Goal: Information Seeking & Learning: Learn about a topic

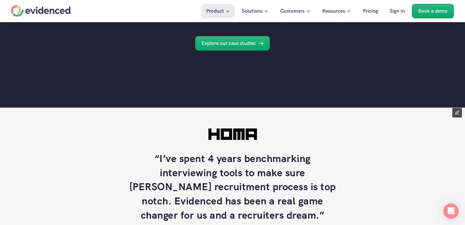
scroll to position [409, 0]
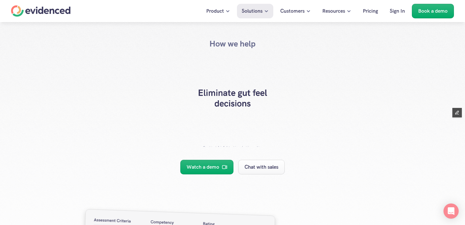
scroll to position [2354, 0]
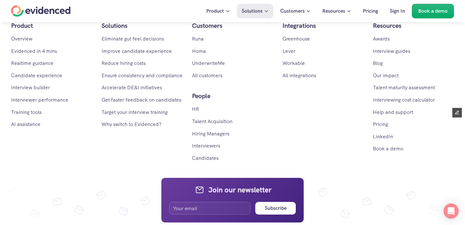
click at [51, 15] on div "Home" at bounding box center [40, 10] width 59 height 11
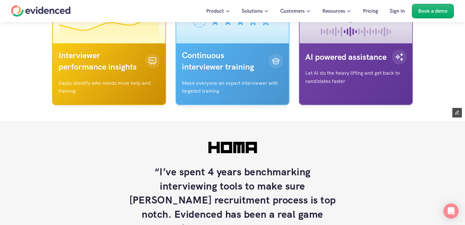
scroll to position [2112, 0]
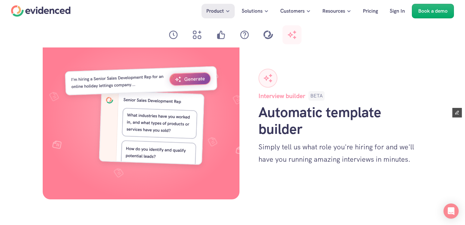
scroll to position [1860, 0]
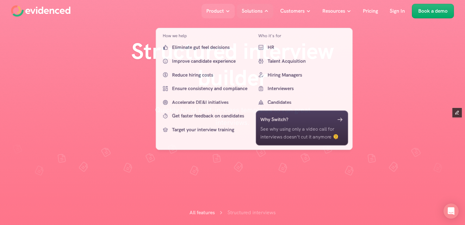
click at [261, 13] on p "Solutions" at bounding box center [252, 11] width 21 height 8
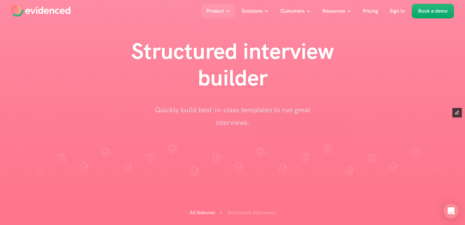
click at [290, 179] on li at bounding box center [282, 158] width 19 height 41
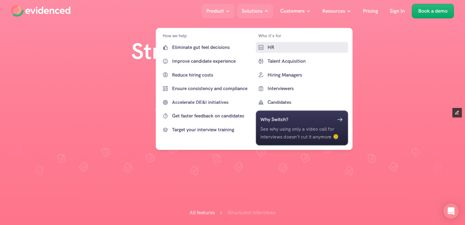
click at [265, 45] on link "HR" at bounding box center [301, 47] width 92 height 11
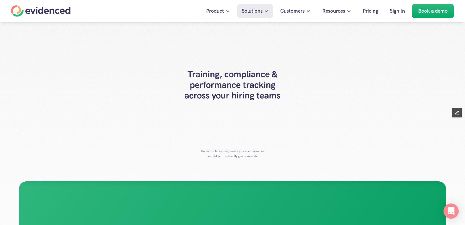
scroll to position [34, 0]
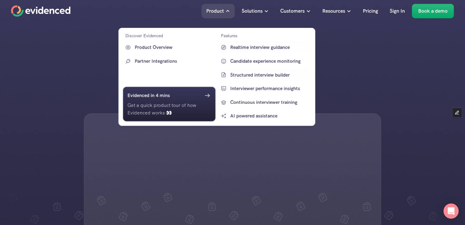
click at [247, 73] on p "Structured interview builder" at bounding box center [269, 75] width 79 height 8
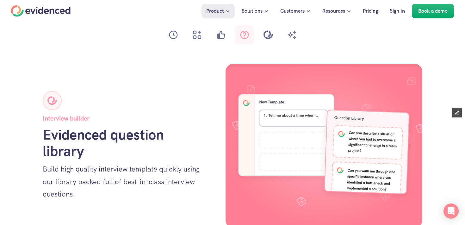
scroll to position [1628, 0]
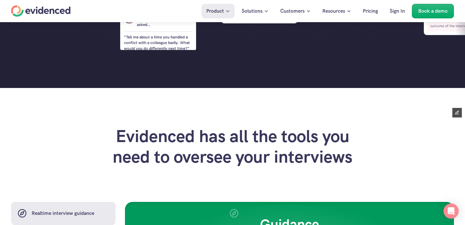
scroll to position [312, 0]
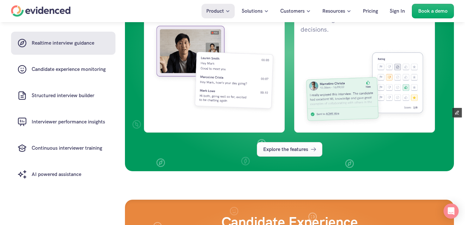
scroll to position [570, 0]
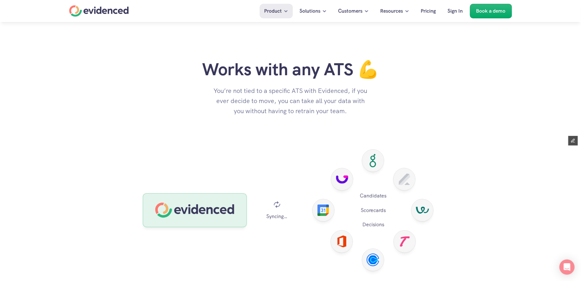
scroll to position [2096, 0]
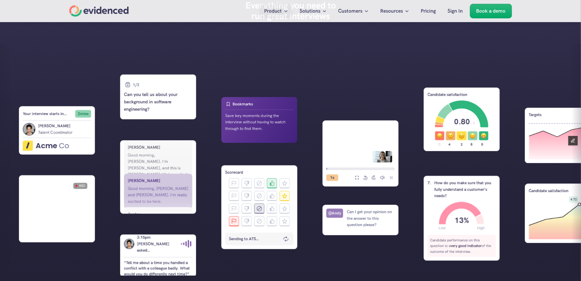
scroll to position [76, 0]
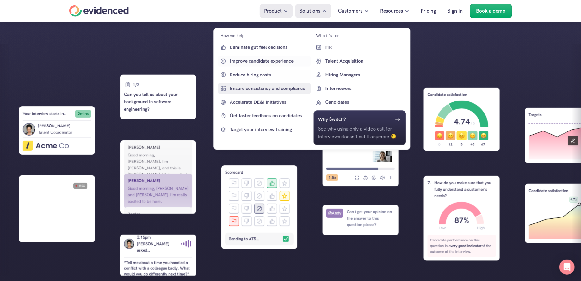
click at [267, 89] on p "Ensure consistency and compliance" at bounding box center [269, 89] width 79 height 8
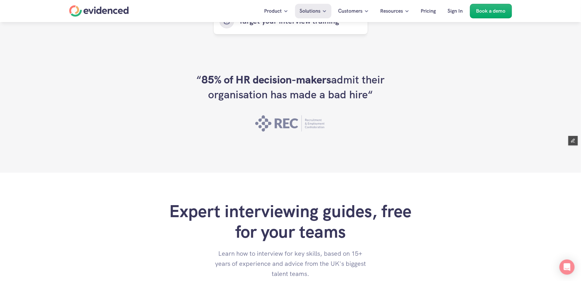
scroll to position [1738, 0]
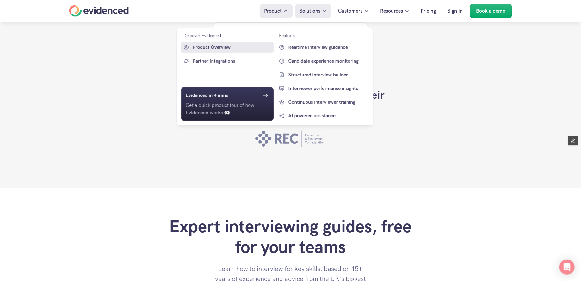
click at [224, 45] on p "Product Overview" at bounding box center [232, 48] width 79 height 8
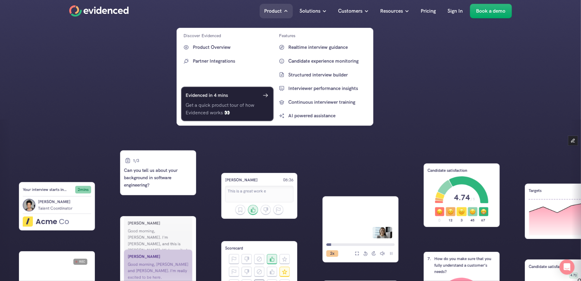
click at [216, 108] on p "Get a quick product tour of how Evidenced works 👀" at bounding box center [227, 108] width 83 height 15
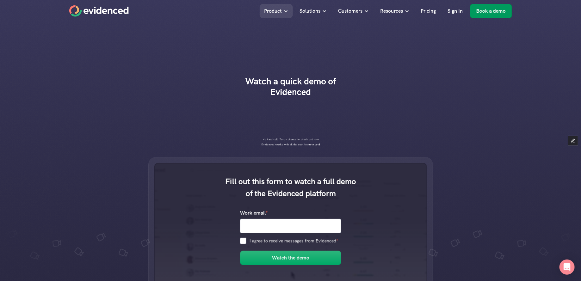
click at [483, 12] on p "Book a demo" at bounding box center [490, 11] width 29 height 8
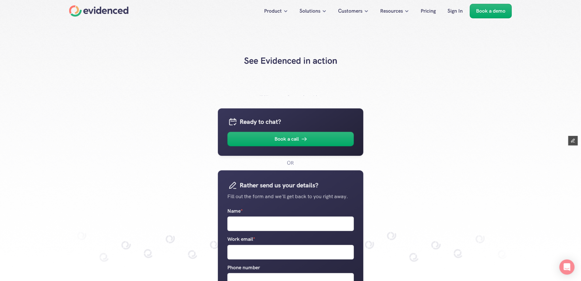
click at [328, 81] on div "See Evidenced in action We'd love to answer all your questions and show you the…" at bounding box center [290, 64] width 581 height 64
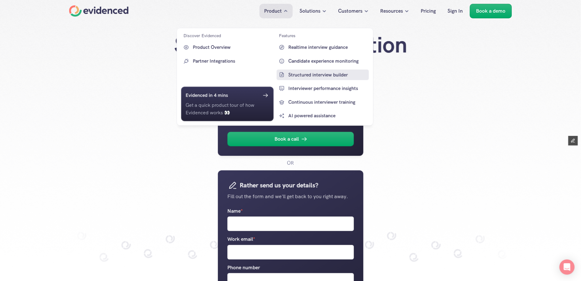
click at [322, 73] on p "Structured interview builder" at bounding box center [327, 75] width 79 height 8
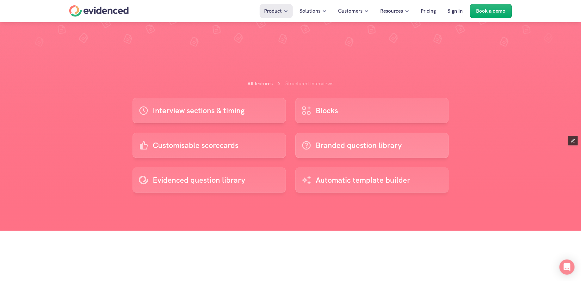
scroll to position [127, 0]
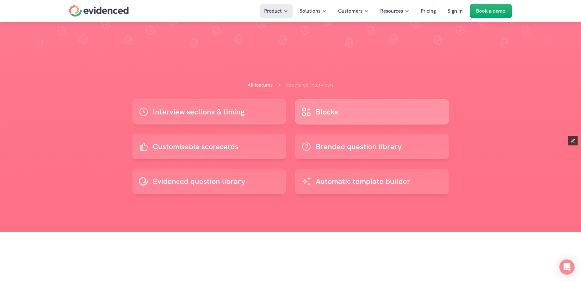
click at [322, 109] on p "Blocks" at bounding box center [327, 112] width 22 height 12
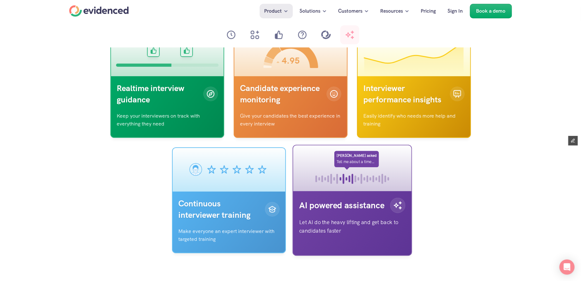
scroll to position [2327, 0]
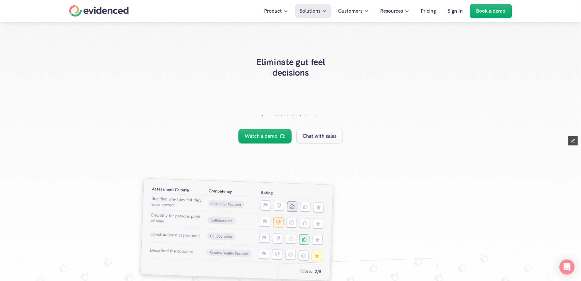
scroll to position [33, 0]
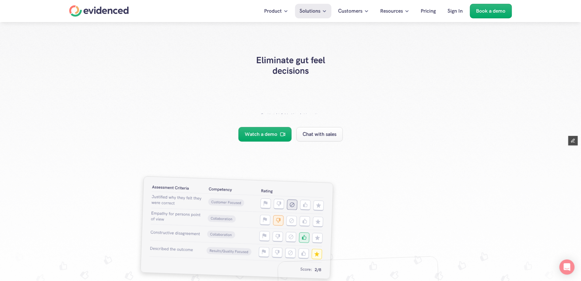
click at [384, 175] on div at bounding box center [290, 177] width 581 height 421
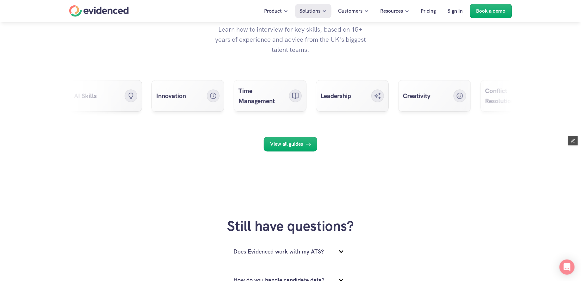
scroll to position [2134, 0]
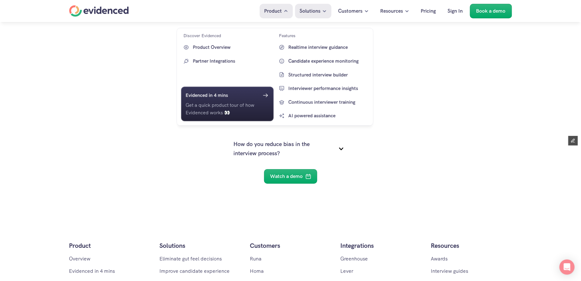
click at [281, 14] on div at bounding box center [274, 67] width 207 height 127
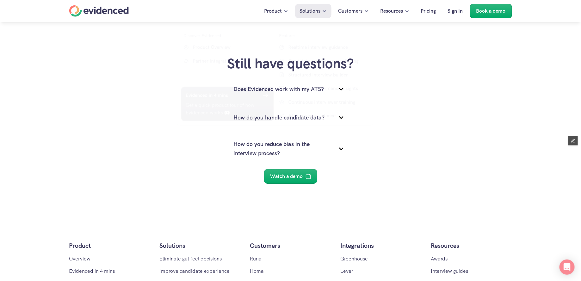
click at [400, 70] on h2 "Still have questions?" at bounding box center [290, 63] width 568 height 17
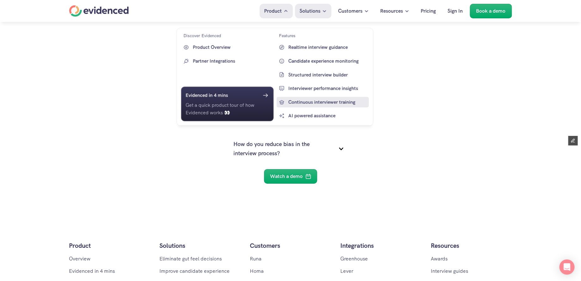
click at [309, 104] on p "Continuous interviewer training" at bounding box center [327, 102] width 79 height 8
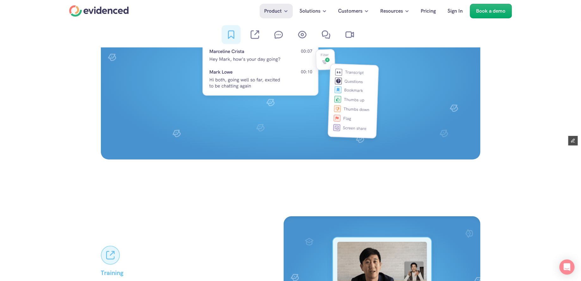
scroll to position [515, 0]
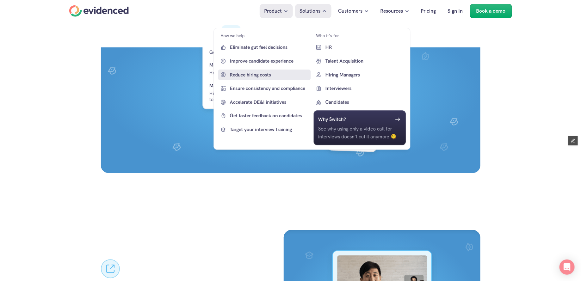
click at [254, 79] on link "Reduce hiring costs" at bounding box center [264, 74] width 92 height 11
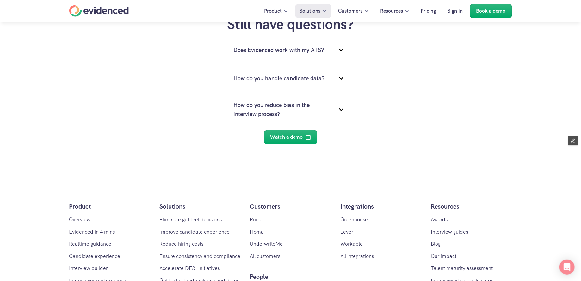
scroll to position [2353, 0]
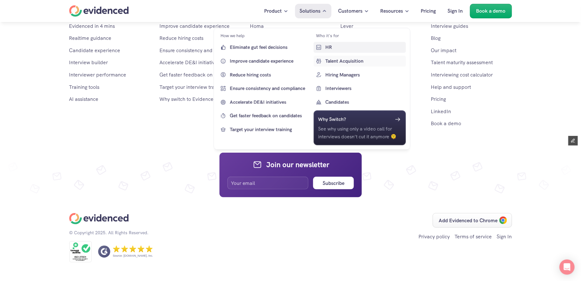
click at [326, 50] on p "HR" at bounding box center [364, 48] width 79 height 8
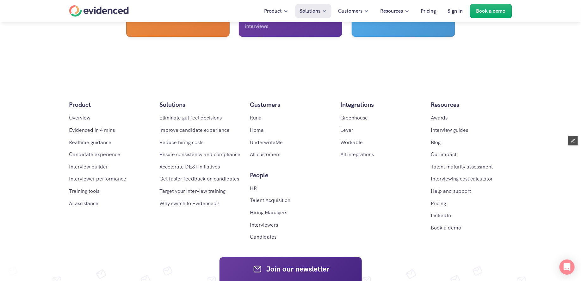
scroll to position [1887, 0]
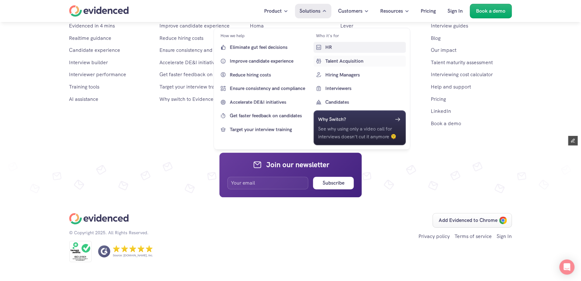
click at [332, 59] on p "Talent Acquisition" at bounding box center [364, 61] width 79 height 8
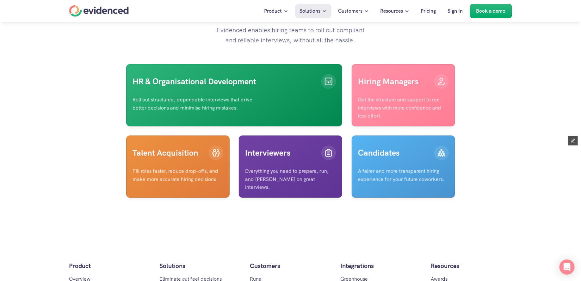
scroll to position [1832, 0]
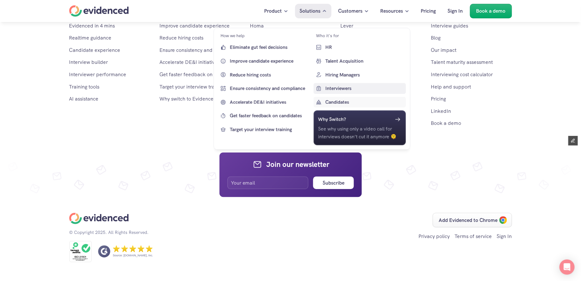
click at [331, 85] on p "Interviewers" at bounding box center [364, 89] width 79 height 8
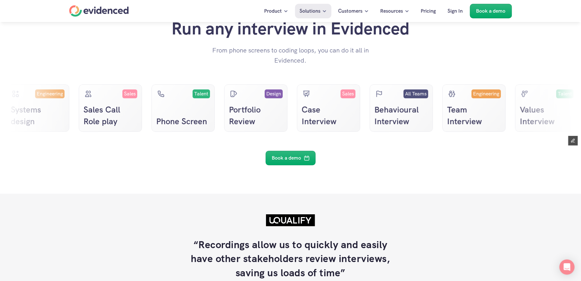
scroll to position [1148, 0]
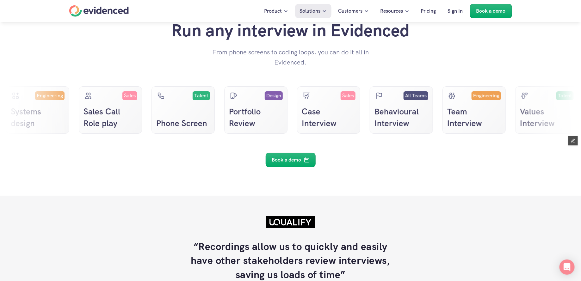
click at [275, 131] on div "Design Portfolio Review" at bounding box center [255, 109] width 63 height 47
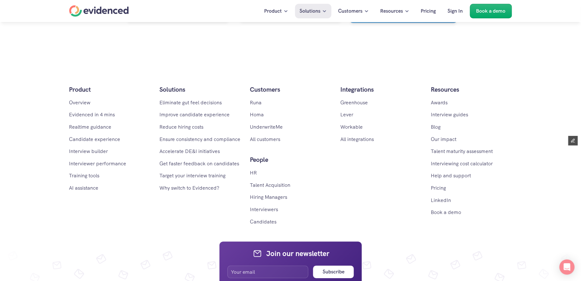
scroll to position [1728, 0]
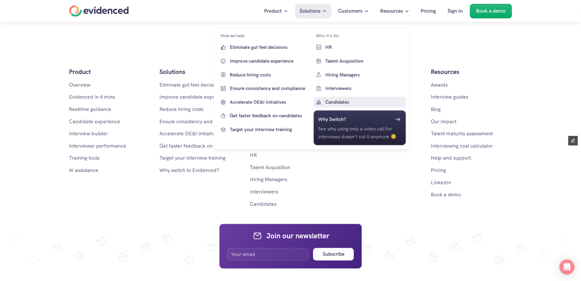
click at [325, 98] on p "Candidates" at bounding box center [364, 102] width 79 height 8
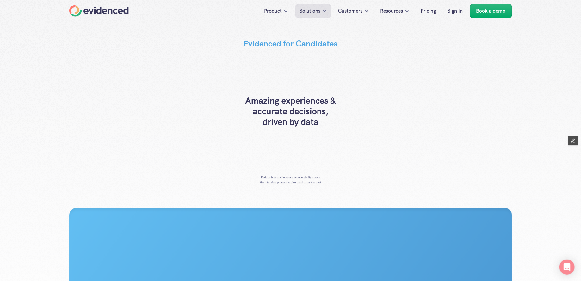
click at [123, 11] on div "Home" at bounding box center [98, 10] width 59 height 11
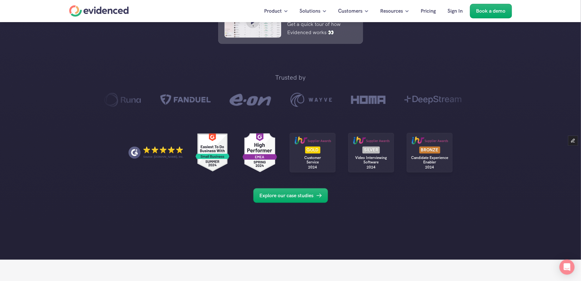
scroll to position [339, 0]
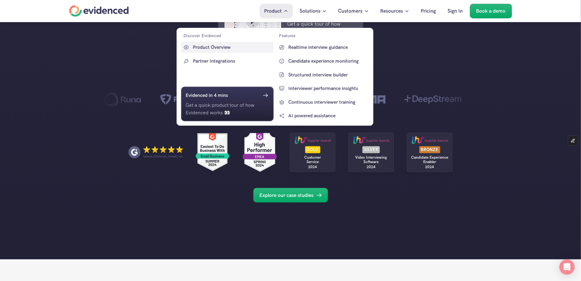
click at [219, 47] on p "Product Overview" at bounding box center [232, 48] width 79 height 8
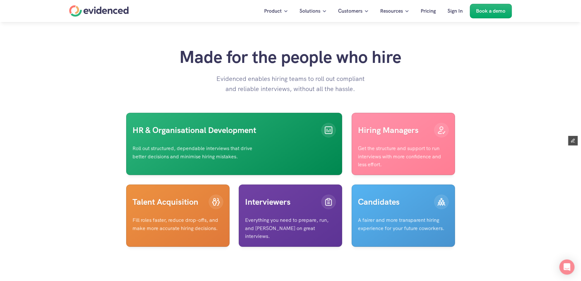
scroll to position [1336, 0]
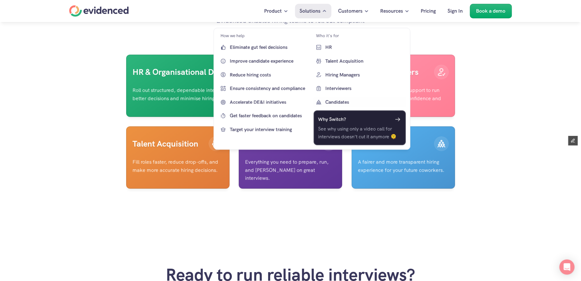
click at [353, 126] on p "See why using only a video call for interviews doesn’t cut it anymore 🫠" at bounding box center [359, 132] width 83 height 15
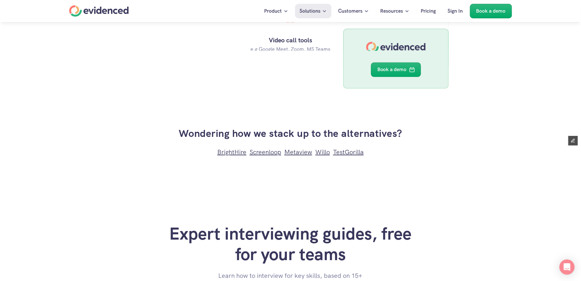
scroll to position [1728, 0]
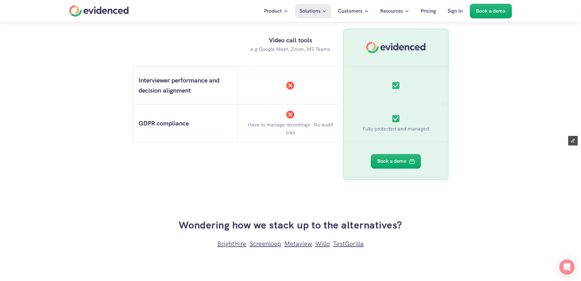
click at [108, 9] on div "Home" at bounding box center [98, 10] width 59 height 11
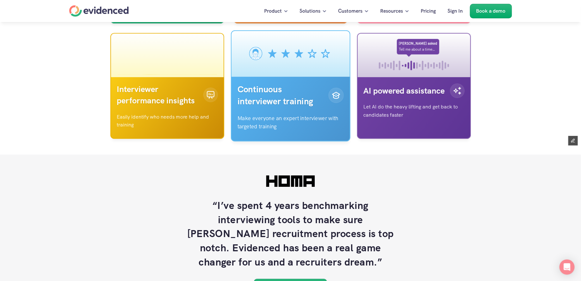
scroll to position [2111, 0]
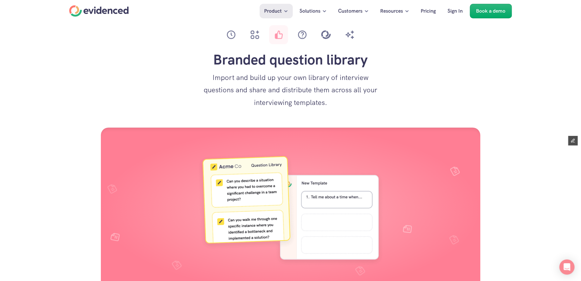
scroll to position [1432, 0]
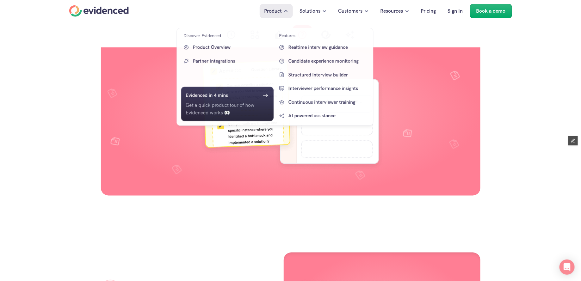
click at [279, 15] on p "Product" at bounding box center [273, 11] width 18 height 8
click at [306, 46] on p "Realtime interview guidance" at bounding box center [327, 48] width 79 height 8
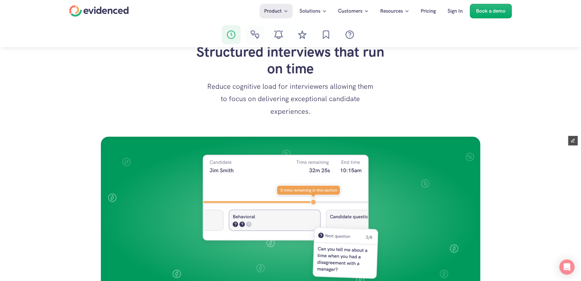
scroll to position [384, 0]
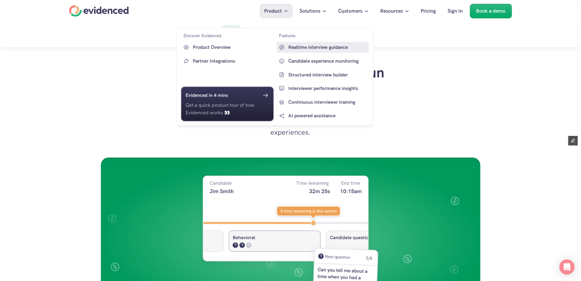
click at [314, 45] on p "Realtime interview guidance" at bounding box center [327, 48] width 79 height 8
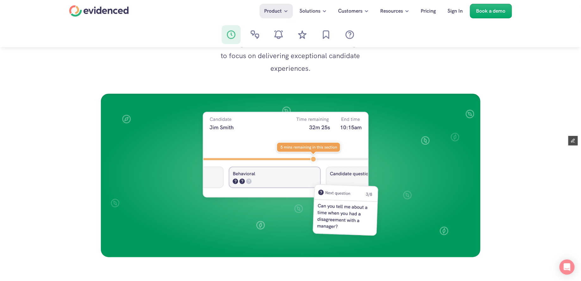
scroll to position [447, 0]
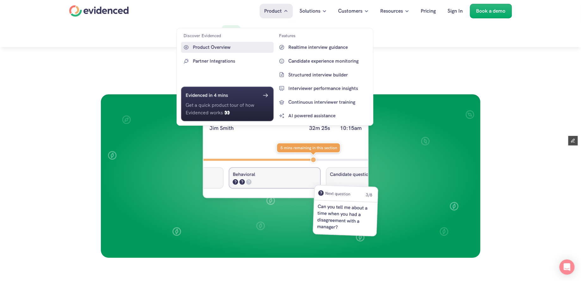
click at [219, 48] on p "Product Overview" at bounding box center [232, 48] width 79 height 8
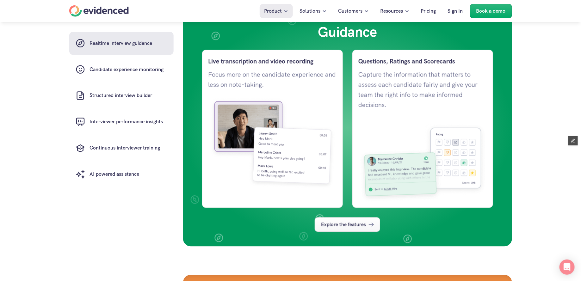
scroll to position [478, 0]
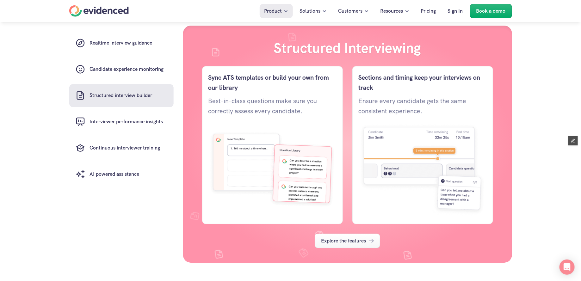
scroll to position [1019, 0]
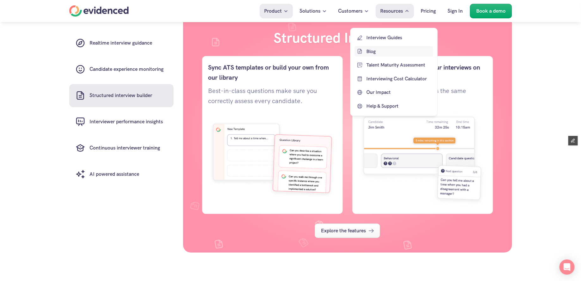
click at [373, 50] on p "Blog" at bounding box center [398, 51] width 65 height 8
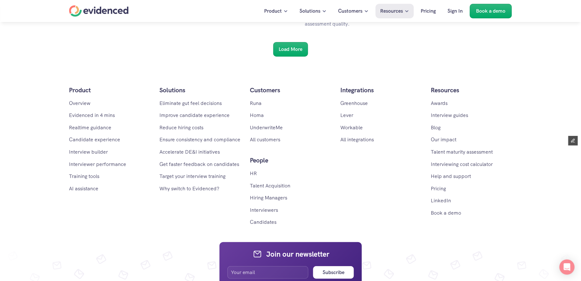
scroll to position [988, 0]
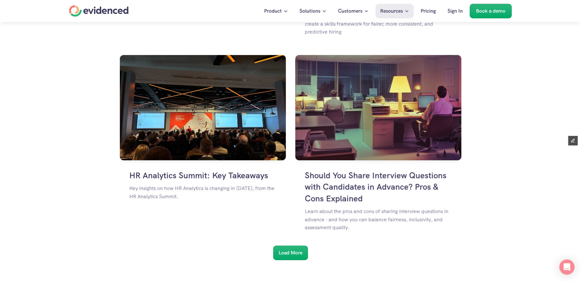
click at [116, 13] on div "Home" at bounding box center [98, 10] width 59 height 11
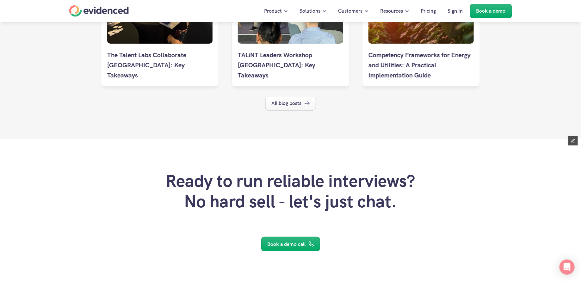
scroll to position [3459, 0]
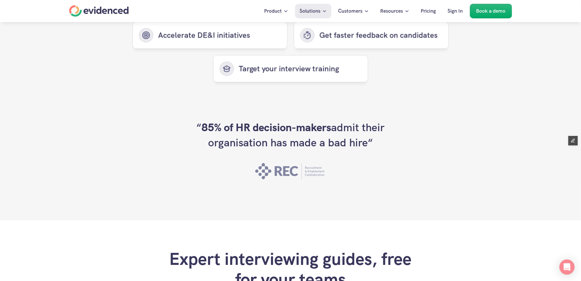
scroll to position [1967, 0]
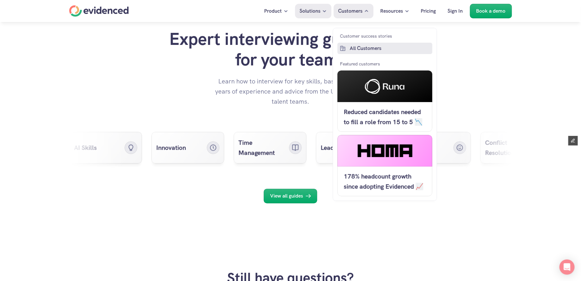
click at [367, 49] on p "All Customers" at bounding box center [390, 48] width 81 height 8
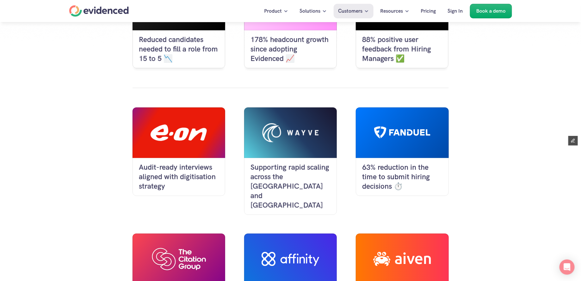
scroll to position [154, 0]
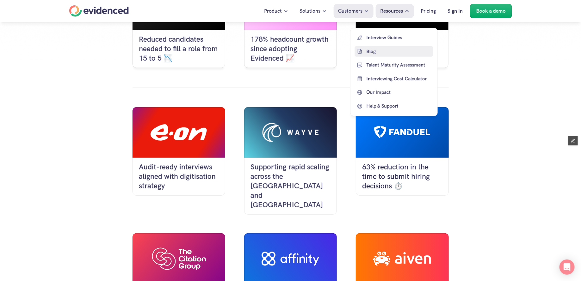
click at [384, 55] on link "Blog" at bounding box center [394, 51] width 78 height 11
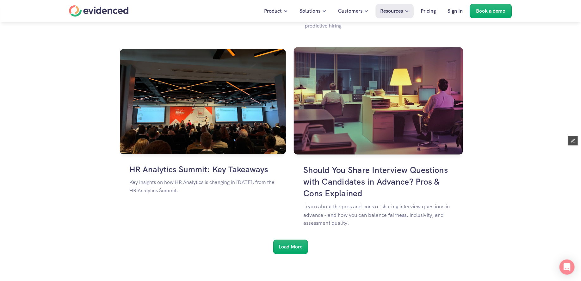
scroll to position [998, 0]
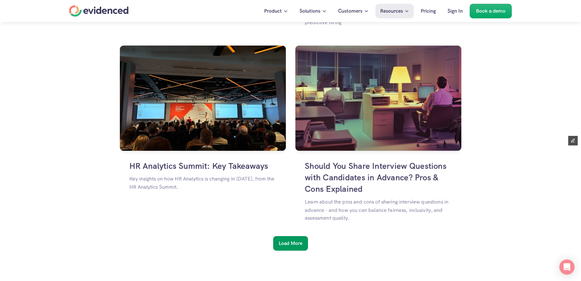
click at [293, 239] on h6 "Load More" at bounding box center [291, 243] width 24 height 8
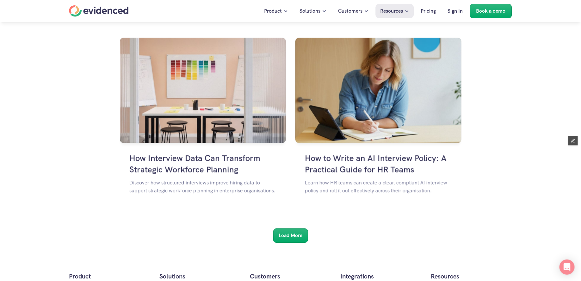
scroll to position [1782, 0]
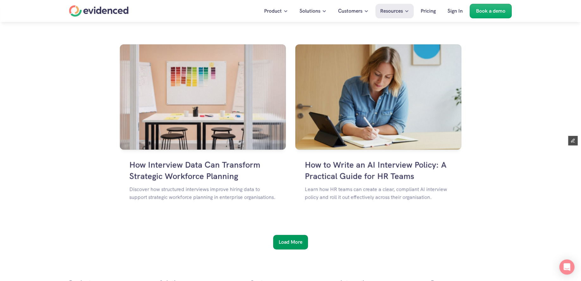
click at [293, 238] on h6 "Load More" at bounding box center [291, 242] width 24 height 8
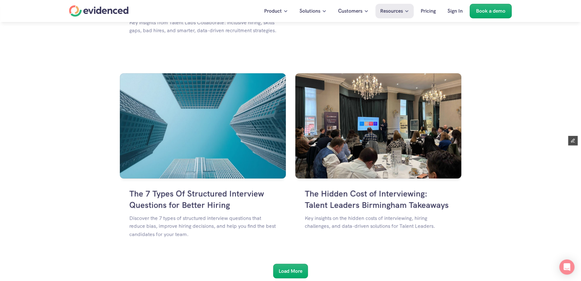
scroll to position [2555, 0]
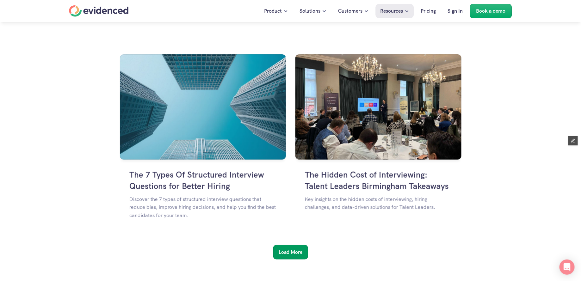
click at [289, 253] on h6 "Load More" at bounding box center [291, 252] width 24 height 8
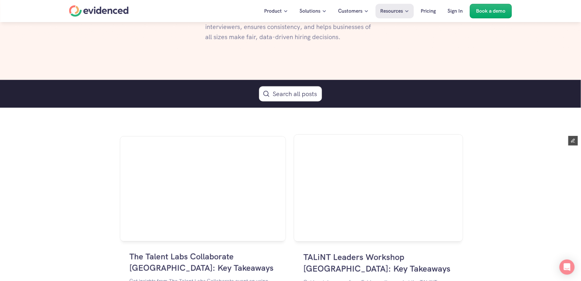
scroll to position [152, 0]
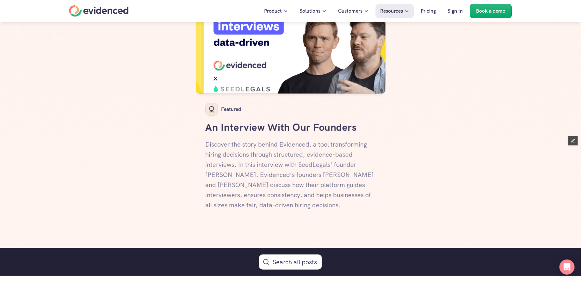
click at [118, 9] on div "Home" at bounding box center [98, 10] width 59 height 11
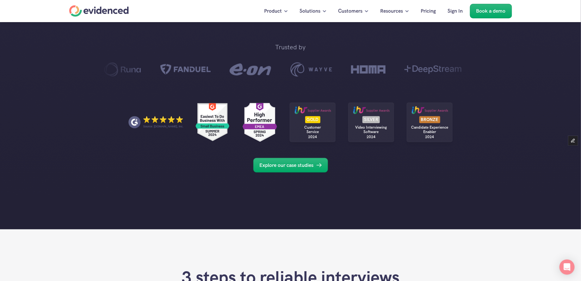
scroll to position [379, 0]
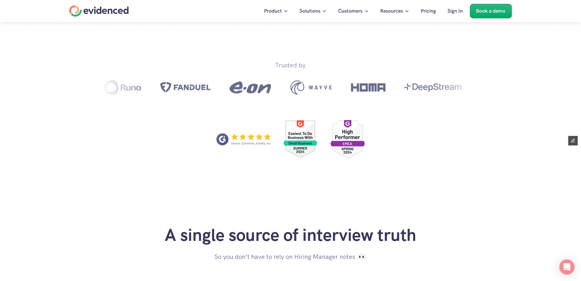
scroll to position [283, 0]
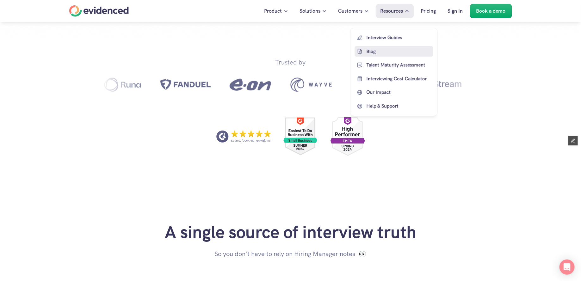
click at [366, 48] on link "Blog" at bounding box center [394, 51] width 78 height 11
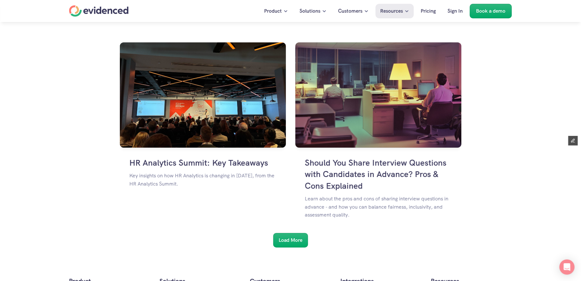
scroll to position [1001, 0]
click at [287, 242] on h6 "Load More" at bounding box center [291, 240] width 24 height 8
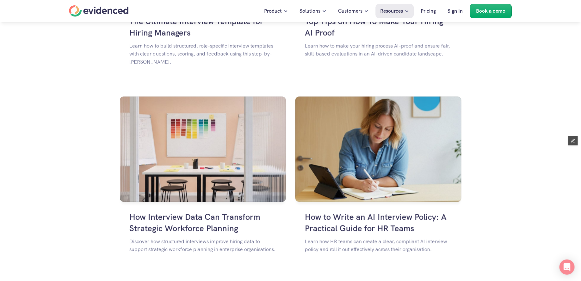
scroll to position [1760, 0]
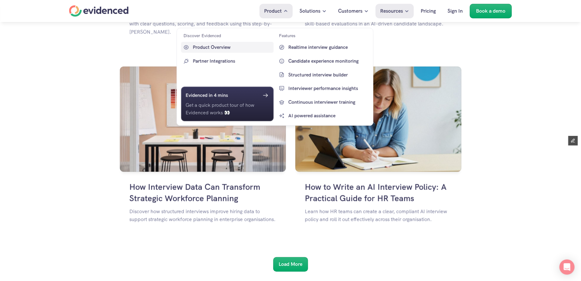
click at [212, 46] on p "Product Overview" at bounding box center [232, 48] width 79 height 8
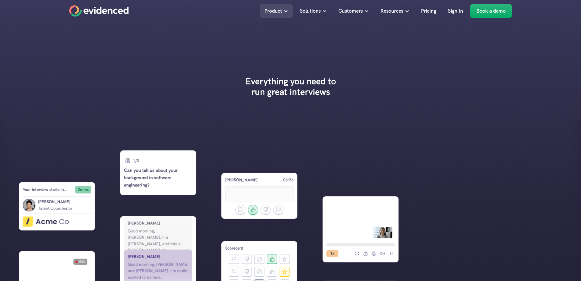
scroll to position [25, 0]
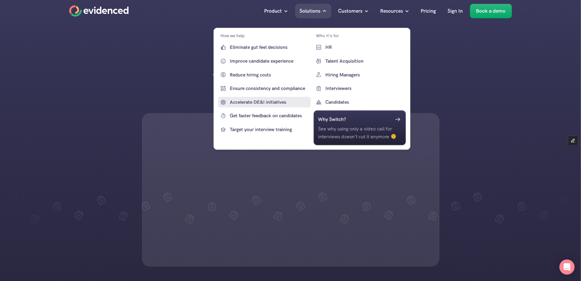
click at [268, 102] on p "Accelerate DE&I initiatives" at bounding box center [269, 102] width 79 height 8
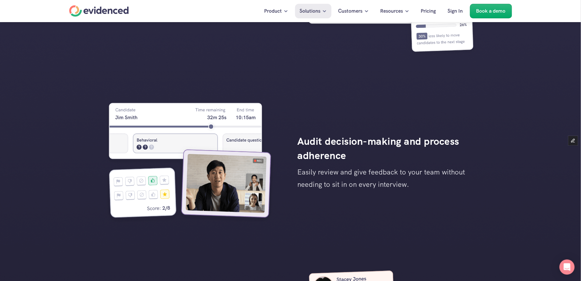
scroll to position [1197, 0]
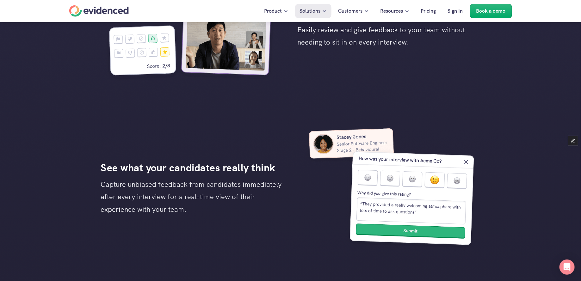
scroll to position [1257, 0]
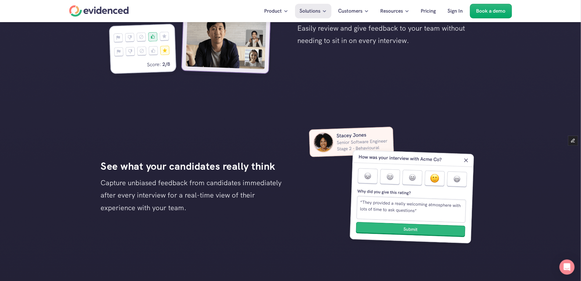
click at [101, 10] on div "Home" at bounding box center [98, 10] width 59 height 11
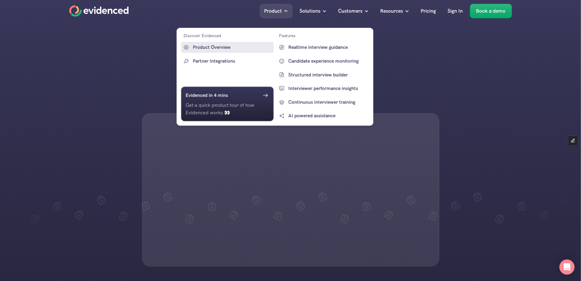
click at [229, 46] on p "Product Overview" at bounding box center [232, 48] width 79 height 8
click at [217, 46] on p "Product Overview" at bounding box center [232, 48] width 79 height 8
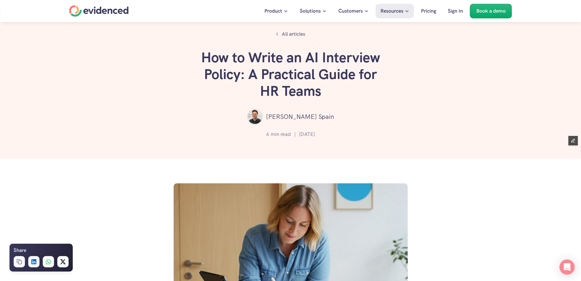
scroll to position [101, 0]
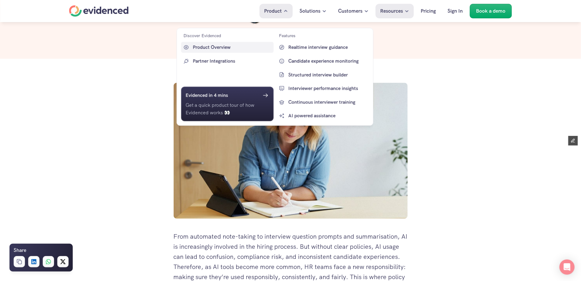
click at [219, 49] on p "Product Overview" at bounding box center [232, 48] width 79 height 8
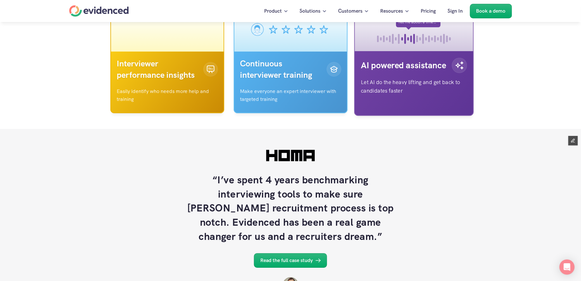
scroll to position [2144, 0]
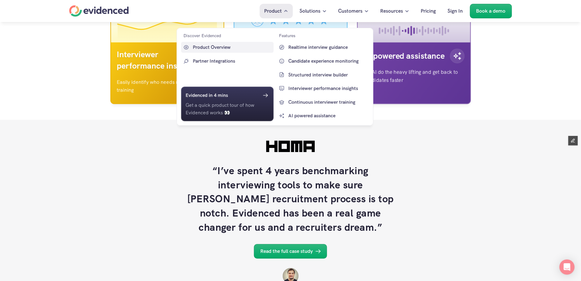
click at [217, 45] on p "Product Overview" at bounding box center [232, 48] width 79 height 8
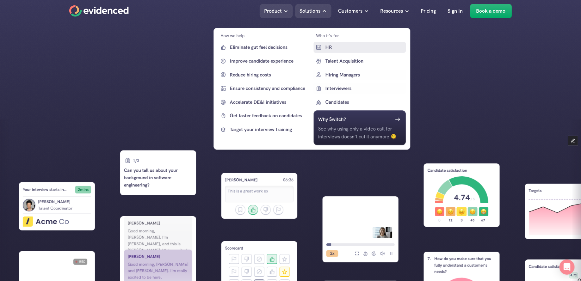
click at [336, 44] on p "HR" at bounding box center [364, 48] width 79 height 8
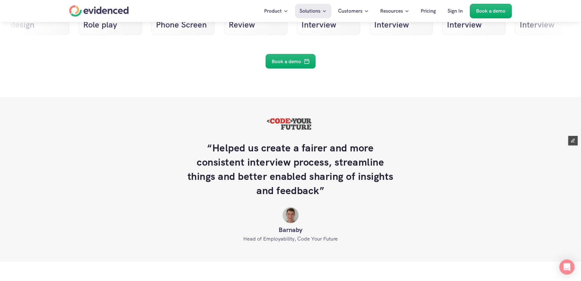
scroll to position [1552, 0]
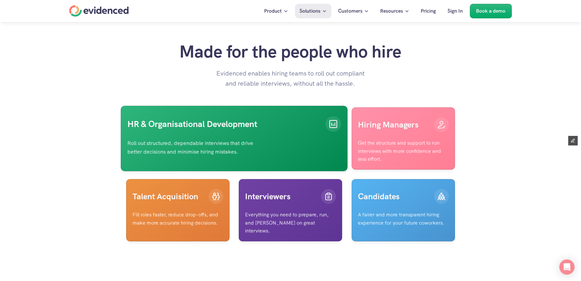
click at [239, 164] on link "HR & Organisational Development Roll out structured, dependable interviews that…" at bounding box center [233, 138] width 227 height 65
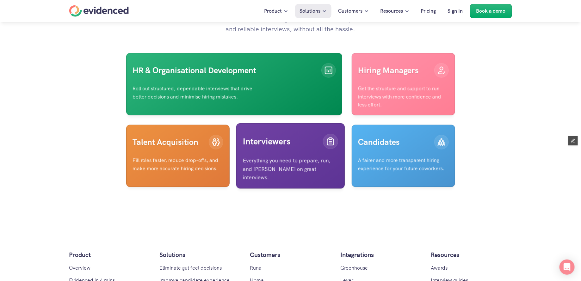
scroll to position [1610, 0]
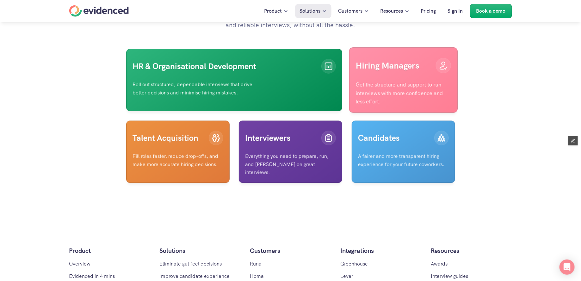
click at [408, 106] on p "Get the structure and support to run interviews with more confidence and less e…" at bounding box center [403, 94] width 95 height 26
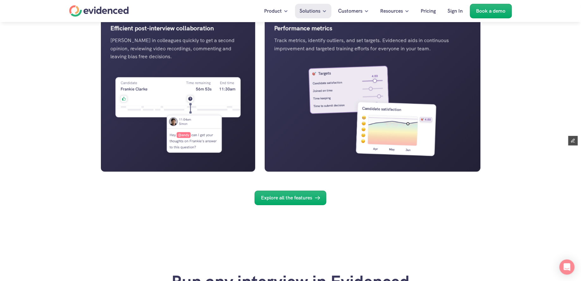
scroll to position [926, 0]
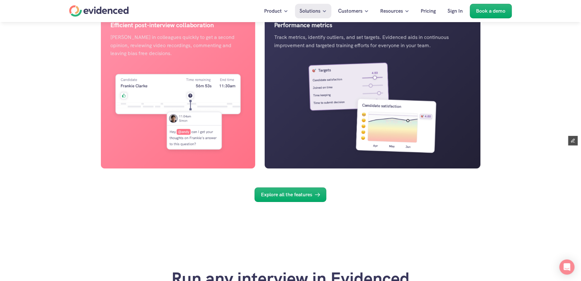
click at [224, 159] on img at bounding box center [177, 113] width 135 height 92
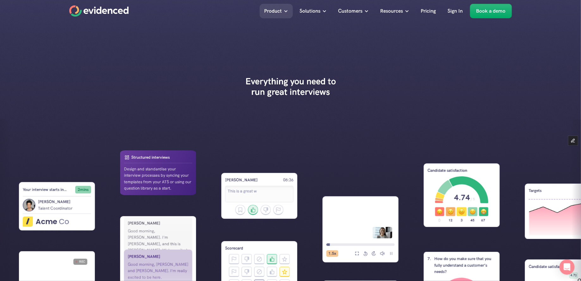
click at [157, 166] on link "1/3 Can you tell us about your background in software engineering? 2/3 Describe…" at bounding box center [158, 172] width 68 height 37
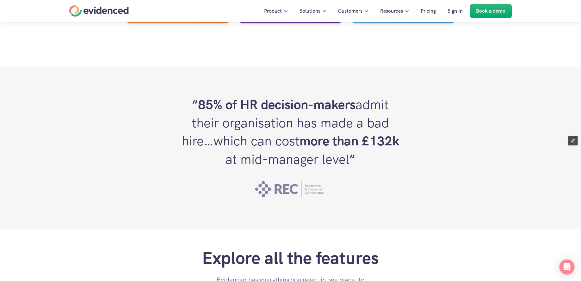
scroll to position [1753, 0]
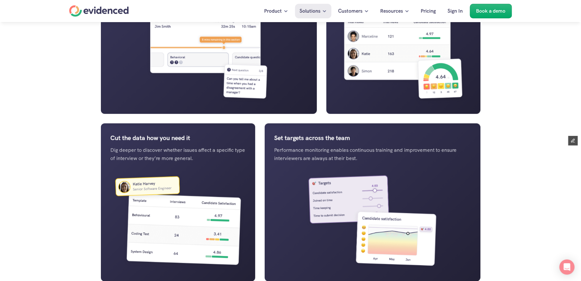
scroll to position [811, 0]
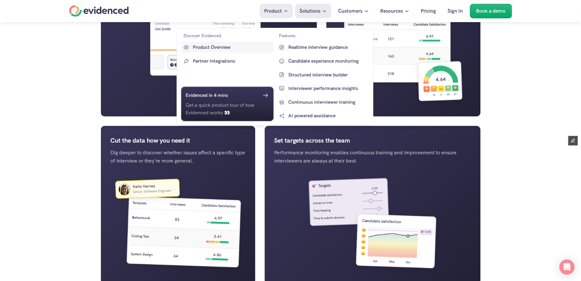
click at [233, 43] on link "Product Overview" at bounding box center [227, 47] width 92 height 11
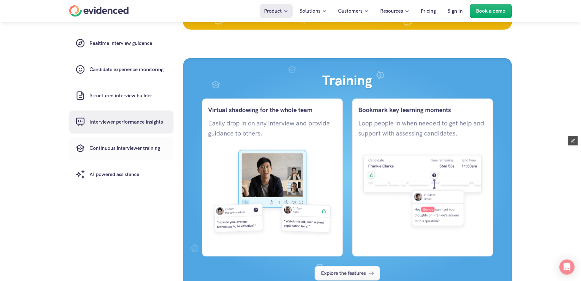
scroll to position [1504, 0]
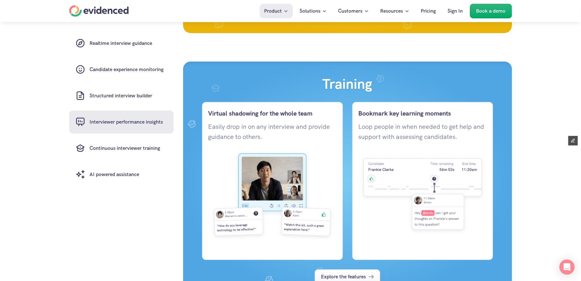
click at [399, 179] on img at bounding box center [423, 195] width 128 height 93
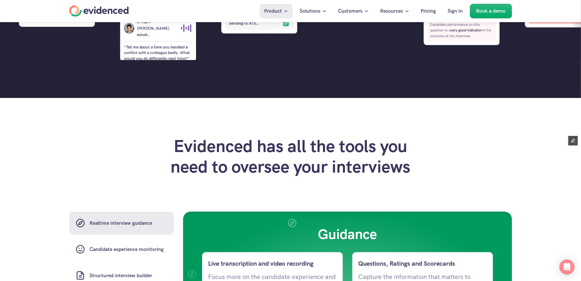
scroll to position [191, 0]
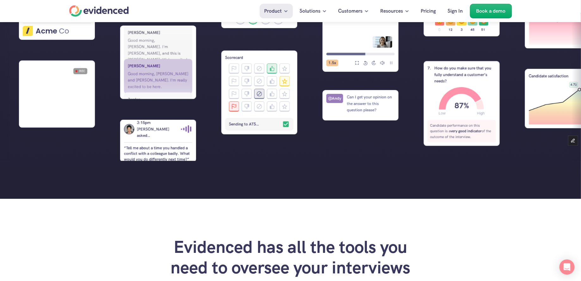
click at [124, 13] on div "Home" at bounding box center [98, 10] width 59 height 11
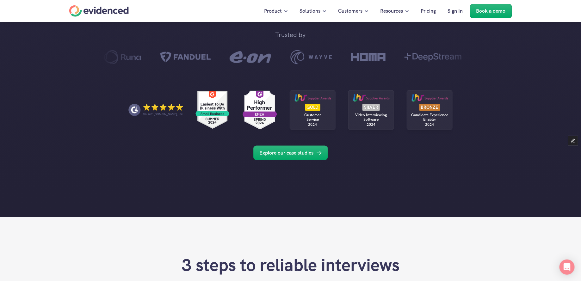
scroll to position [386, 0]
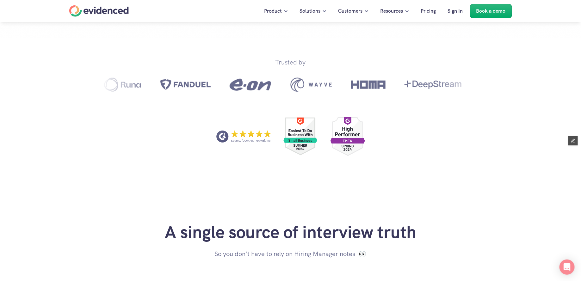
scroll to position [289, 0]
